Goal: Information Seeking & Learning: Learn about a topic

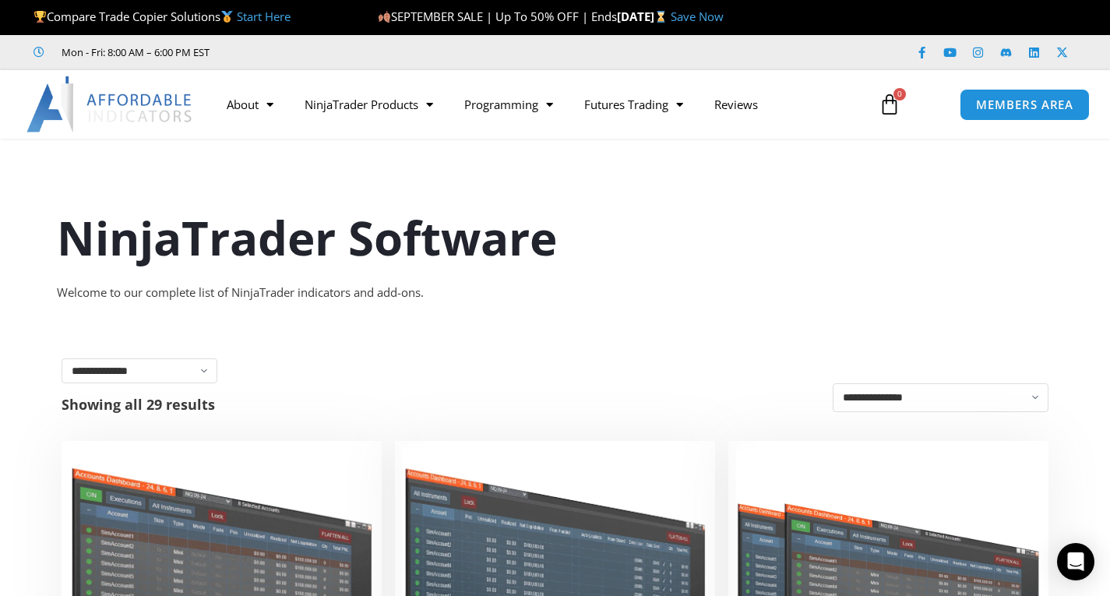
scroll to position [259, 0]
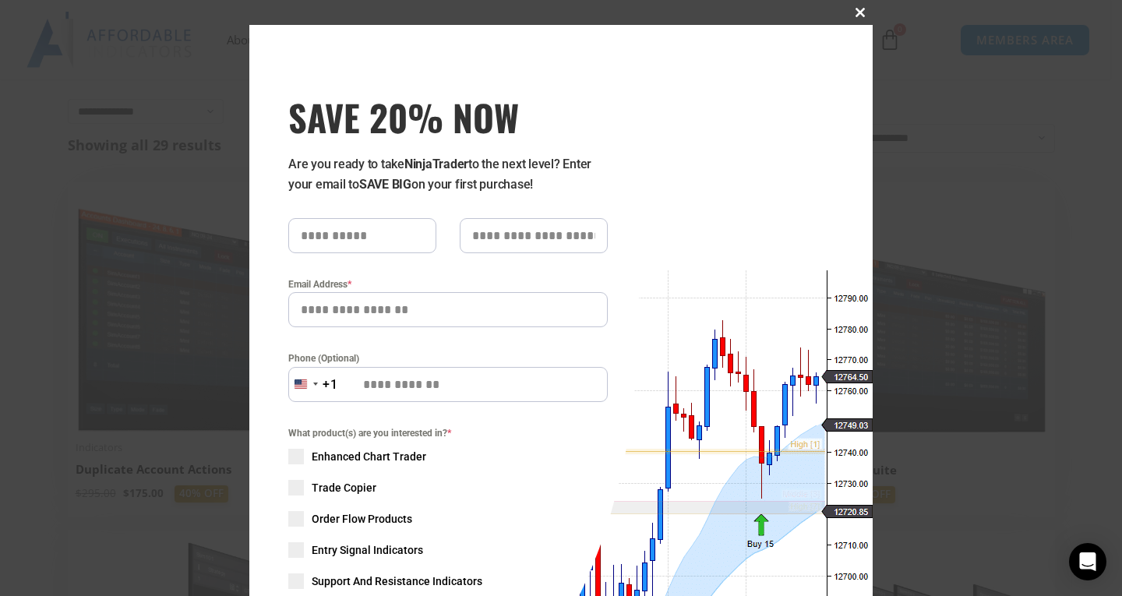
click at [851, 19] on button "Close this module" at bounding box center [859, 12] width 25 height 25
